Goal: Information Seeking & Learning: Check status

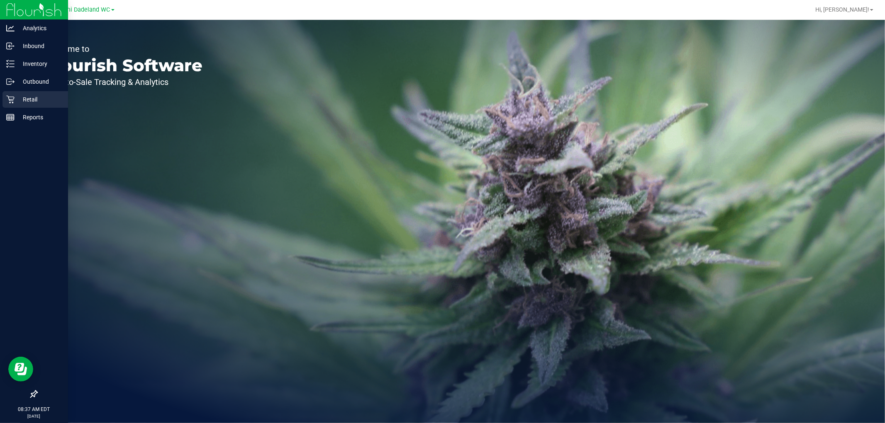
click at [26, 101] on p "Retail" at bounding box center [40, 100] width 50 height 10
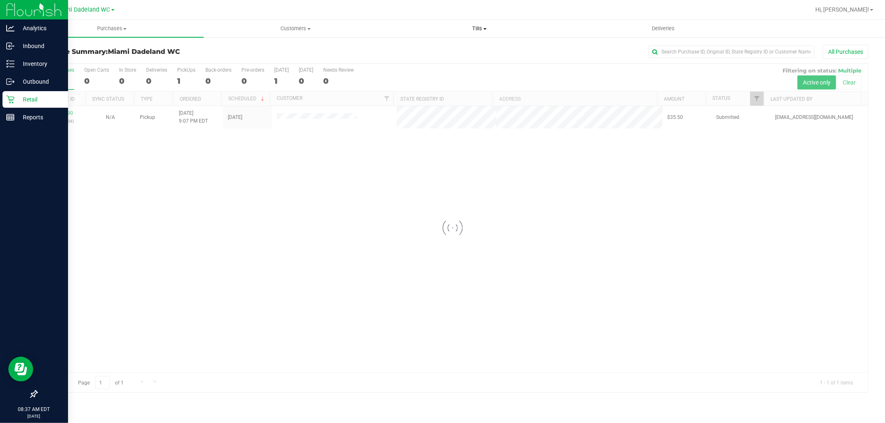
click at [483, 28] on span at bounding box center [484, 29] width 3 height 2
click at [445, 49] on li "Manage tills" at bounding box center [479, 50] width 184 height 10
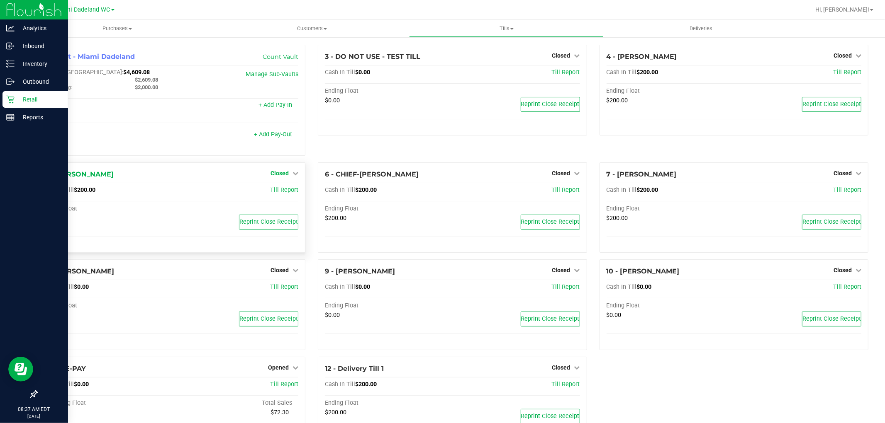
click at [280, 172] on span "Closed" at bounding box center [279, 173] width 18 height 7
click at [282, 191] on link "Open Till" at bounding box center [279, 190] width 22 height 7
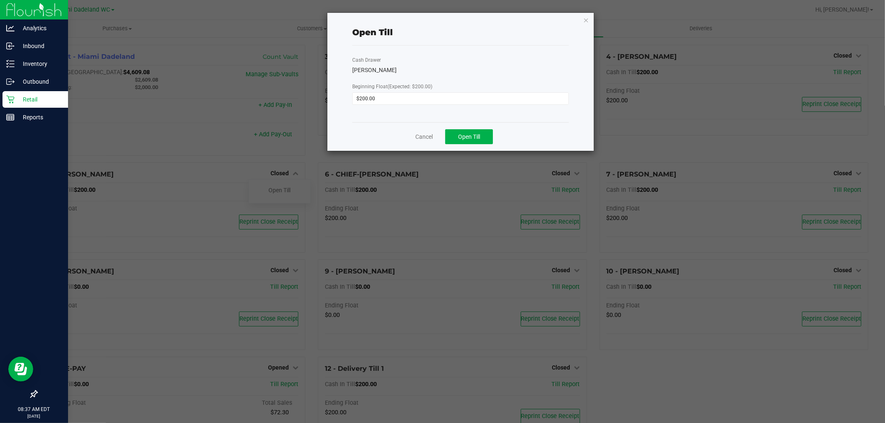
click at [462, 126] on div "Cancel Open Till" at bounding box center [460, 136] width 217 height 29
click at [464, 136] on span "Open Till" at bounding box center [469, 137] width 22 height 7
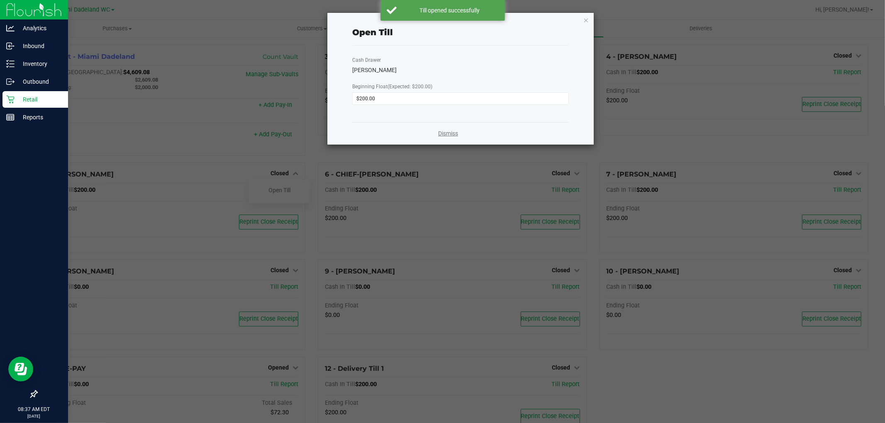
click at [445, 135] on link "Dismiss" at bounding box center [448, 133] width 20 height 9
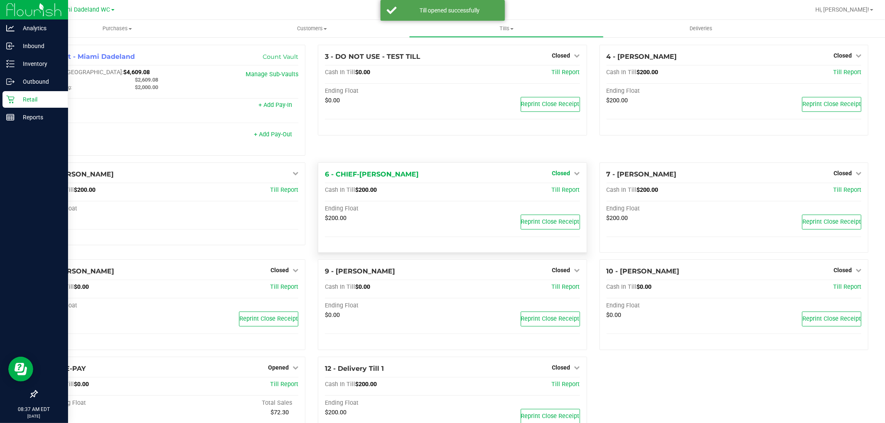
click at [554, 171] on span "Closed" at bounding box center [561, 173] width 18 height 7
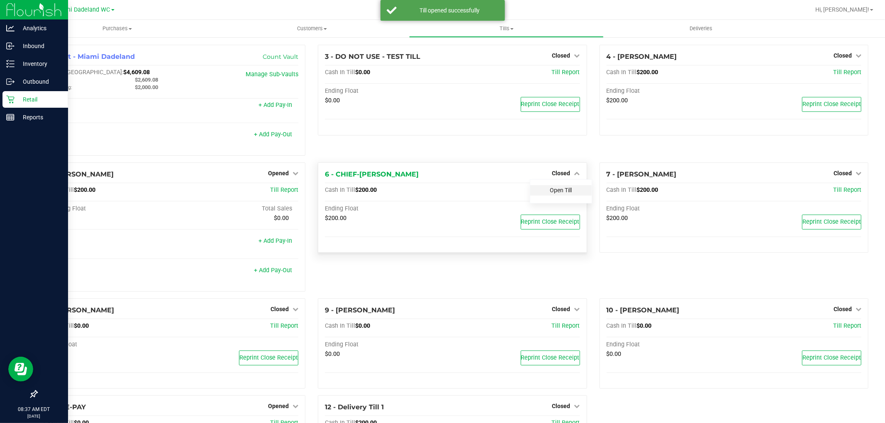
click at [554, 192] on link "Open Till" at bounding box center [561, 190] width 22 height 7
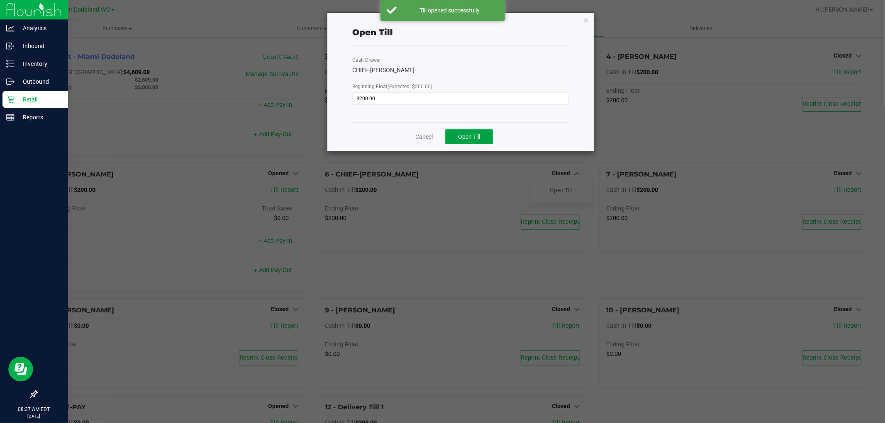
click at [465, 134] on span "Open Till" at bounding box center [469, 137] width 22 height 7
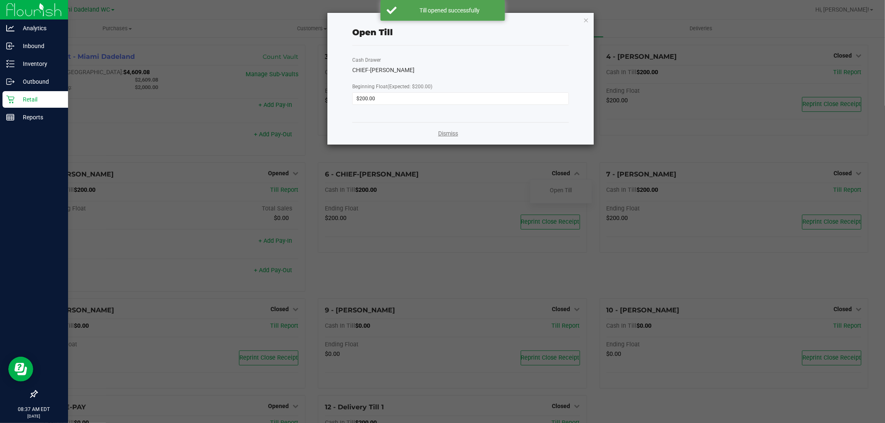
click at [450, 134] on link "Dismiss" at bounding box center [448, 133] width 20 height 9
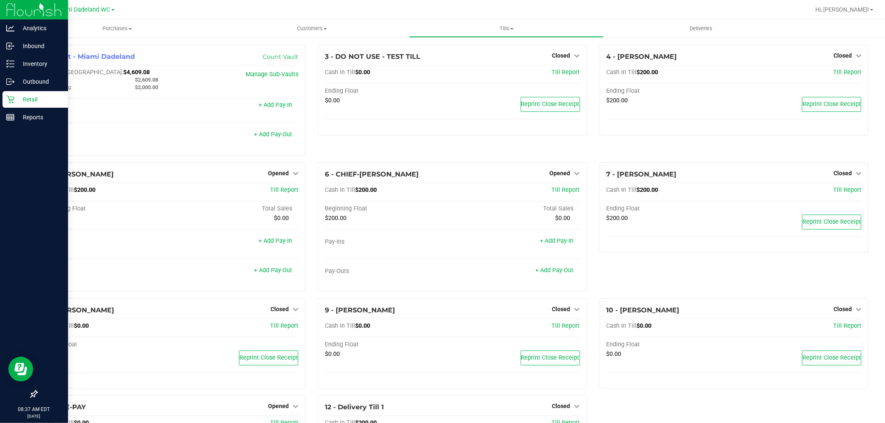
click at [46, 101] on p "Retail" at bounding box center [40, 100] width 50 height 10
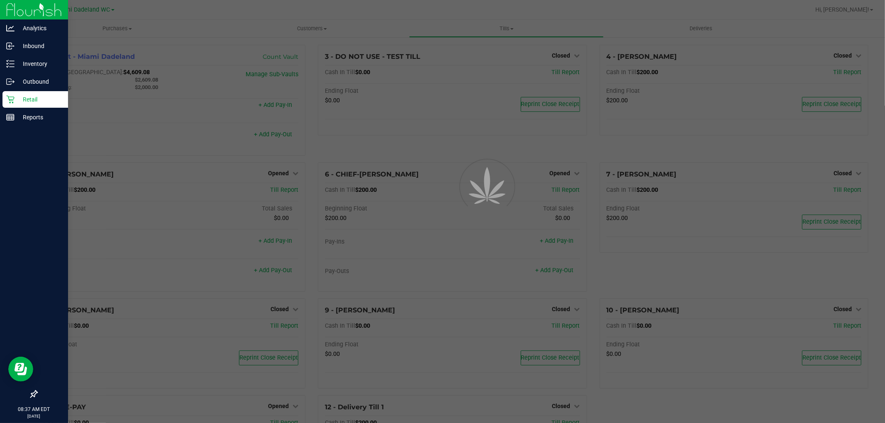
click at [46, 101] on p "Retail" at bounding box center [40, 100] width 50 height 10
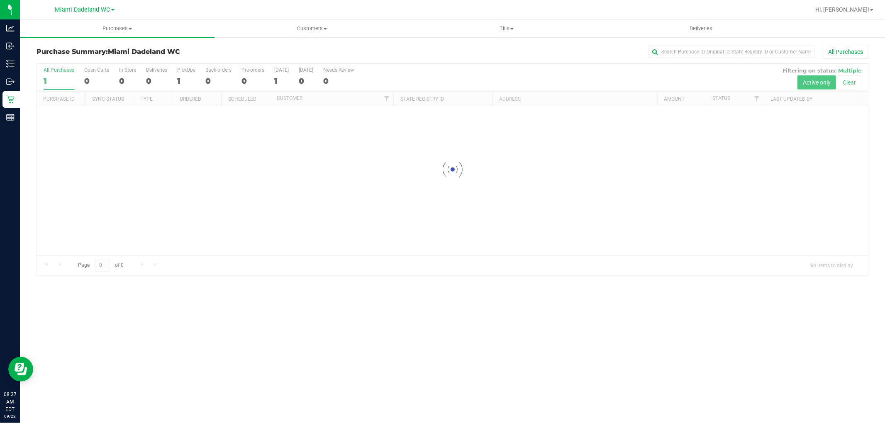
click at [499, 57] on div "All Purchases" at bounding box center [591, 52] width 555 height 14
click at [497, 62] on div "Purchase Summary: Miami Dadeland WC All Purchases" at bounding box center [453, 54] width 832 height 18
click at [486, 47] on div "All Purchases" at bounding box center [591, 52] width 555 height 14
click at [640, 302] on div at bounding box center [452, 228] width 831 height 329
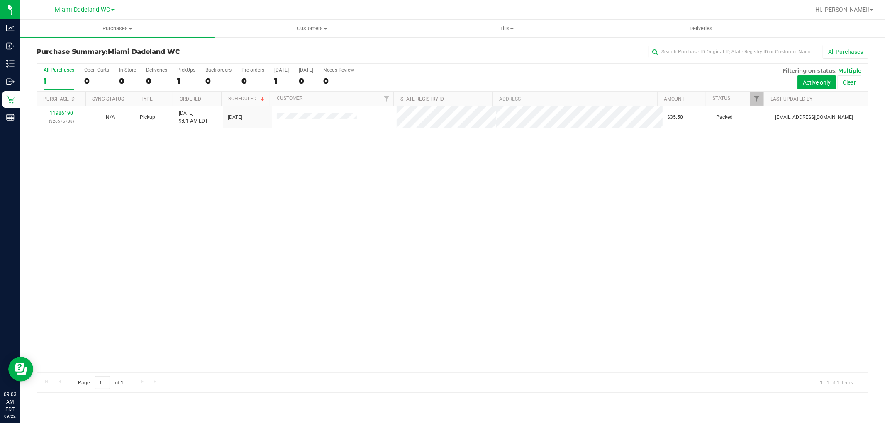
click at [453, 65] on div "All Purchases 1 Open Carts 0 In Store 0 Deliveries 0 PickUps 1 Back-orders 0 Pr…" at bounding box center [452, 67] width 831 height 7
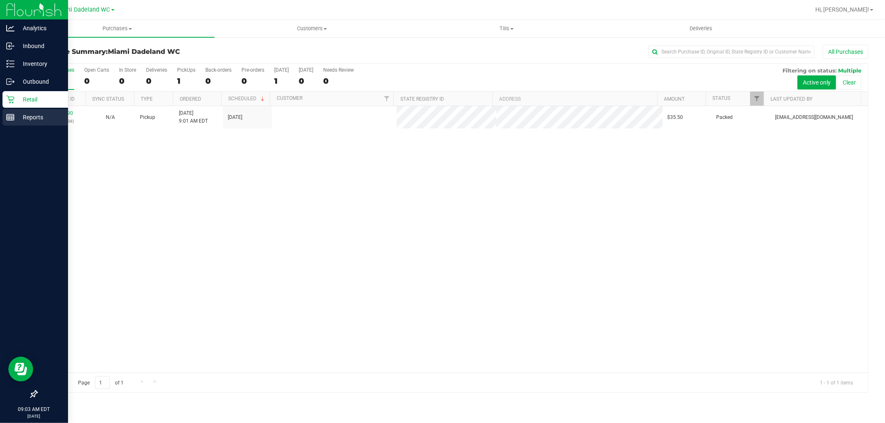
click at [34, 121] on p "Reports" at bounding box center [40, 117] width 50 height 10
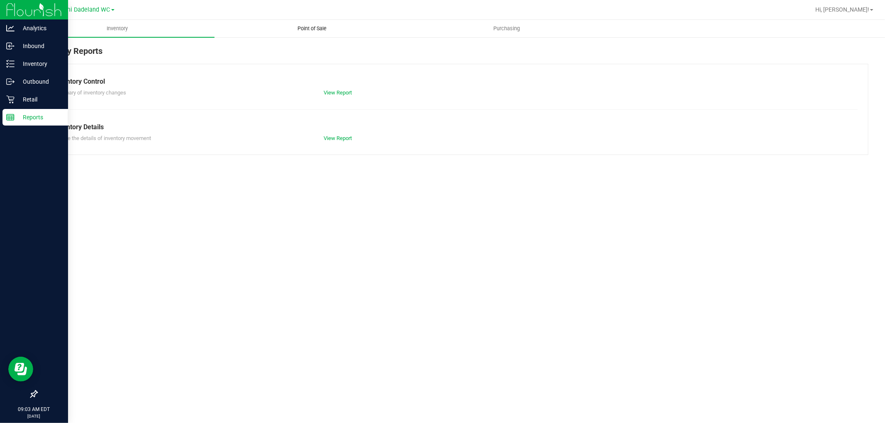
click at [295, 24] on uib-tab-heading "Point of Sale" at bounding box center [312, 28] width 194 height 17
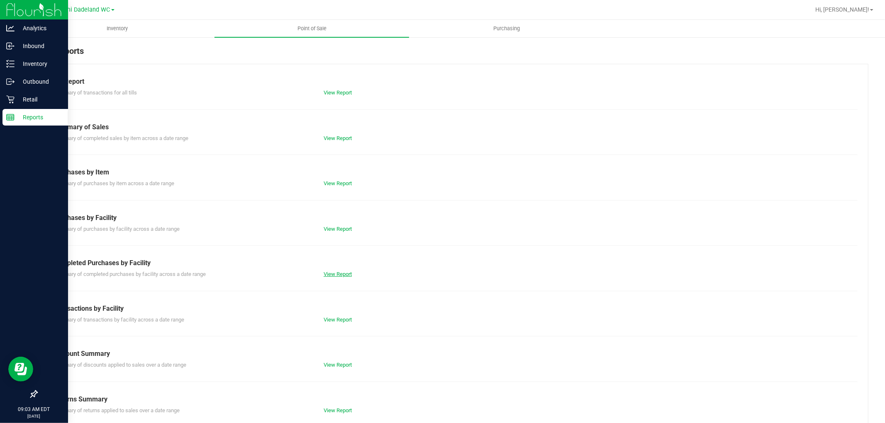
click at [343, 274] on link "View Report" at bounding box center [338, 274] width 28 height 6
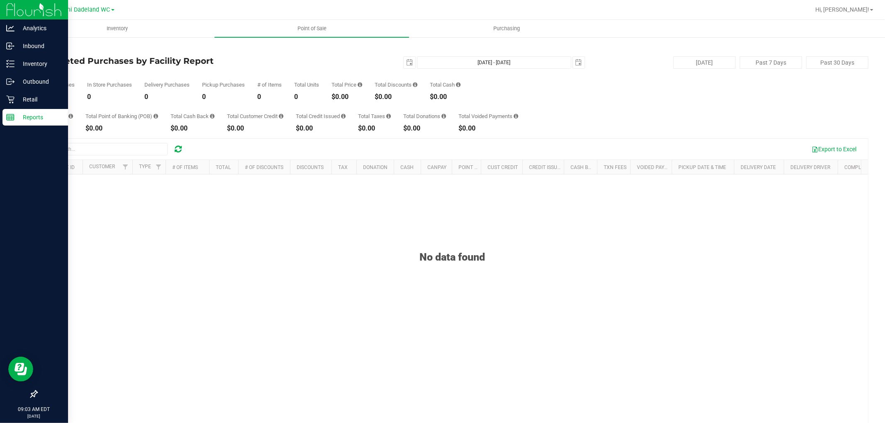
click at [653, 96] on div "Total Purchases 0 In Store Purchases 0 Delivery Purchases 0 Pickup Purchases 0 …" at bounding box center [453, 85] width 832 height 32
